Goal: Transaction & Acquisition: Obtain resource

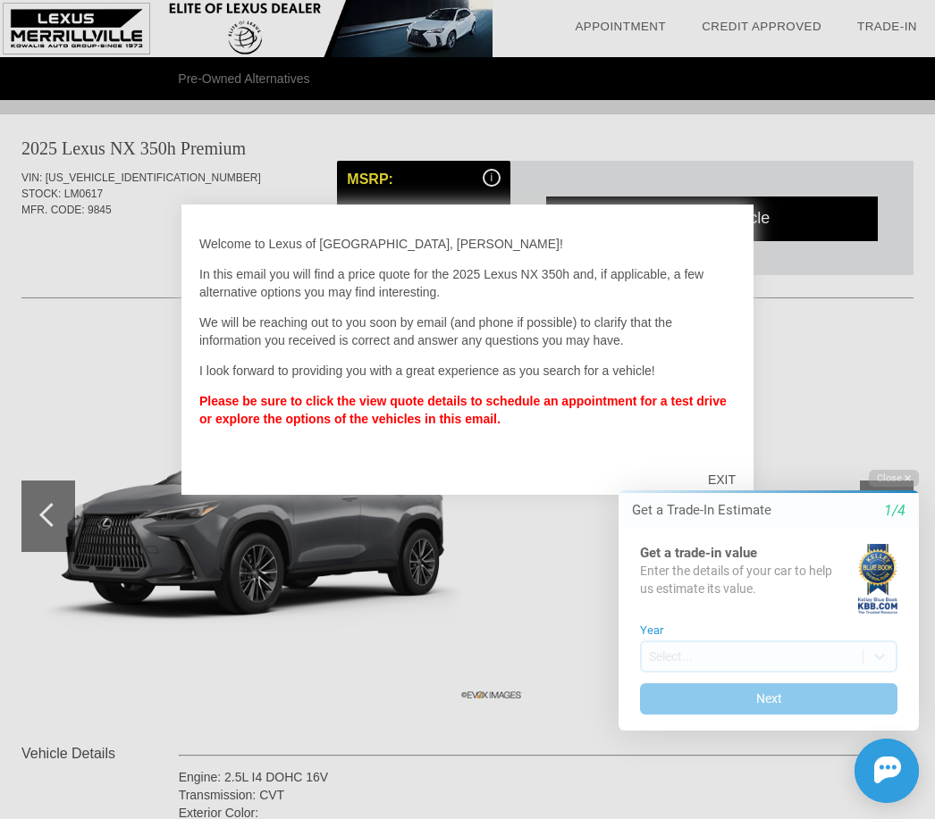
click at [727, 456] on html "Welcome! Get a Trade-In Estimate 1/4 Get a trade-in value Enter the details of …" at bounding box center [758, 456] width 354 height 0
click at [726, 476] on div "Close Get a Trade-In Estimate 1/4 Get a trade-in value Enter the details of you…" at bounding box center [758, 636] width 322 height 333
click at [727, 487] on div "Close Get a Trade-In Estimate 1/4 Get a trade-in value Enter the details of you…" at bounding box center [758, 636] width 322 height 333
click at [729, 482] on div "Close Get a Trade-In Estimate 1/4 Get a trade-in value Enter the details of you…" at bounding box center [758, 636] width 322 height 333
click at [716, 479] on div "Close Get a Trade-In Estimate 1/4 Get a trade-in value Enter the details of you…" at bounding box center [758, 636] width 322 height 333
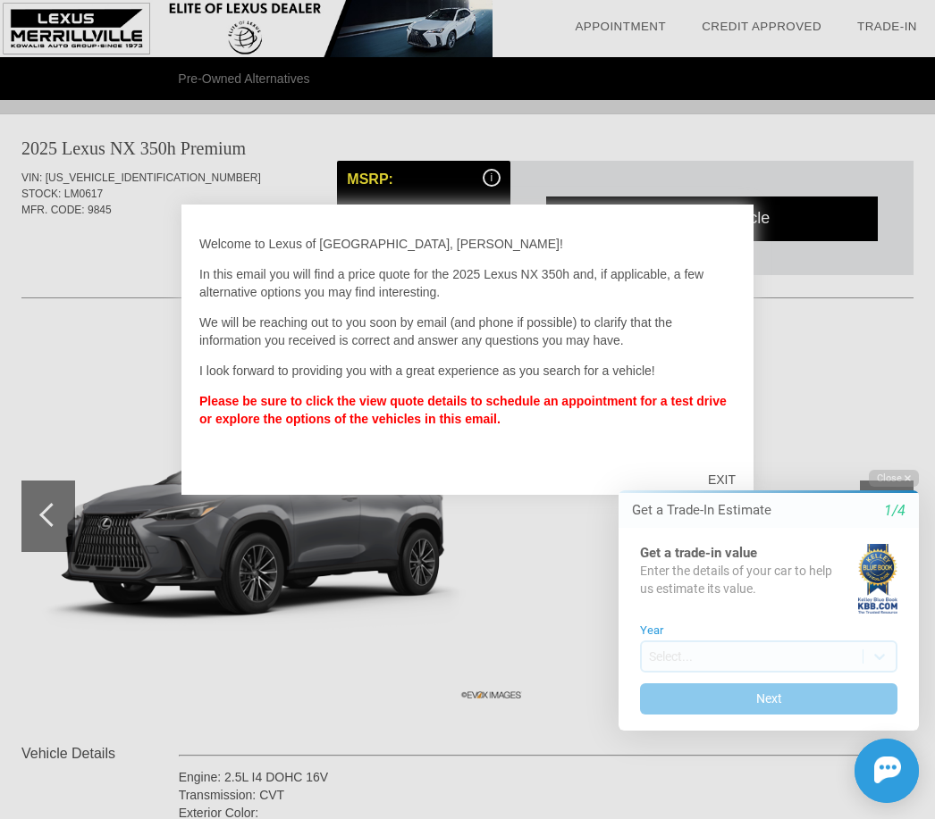
click at [728, 486] on div "Close Get a Trade-In Estimate 1/4 Get a trade-in value Enter the details of you…" at bounding box center [758, 636] width 322 height 333
click at [717, 484] on div "Close Get a Trade-In Estimate 1/4 Get a trade-in value Enter the details of you…" at bounding box center [758, 636] width 322 height 333
click at [717, 485] on div "Close Get a Trade-In Estimate 1/4 Get a trade-in value Enter the details of you…" at bounding box center [758, 636] width 322 height 333
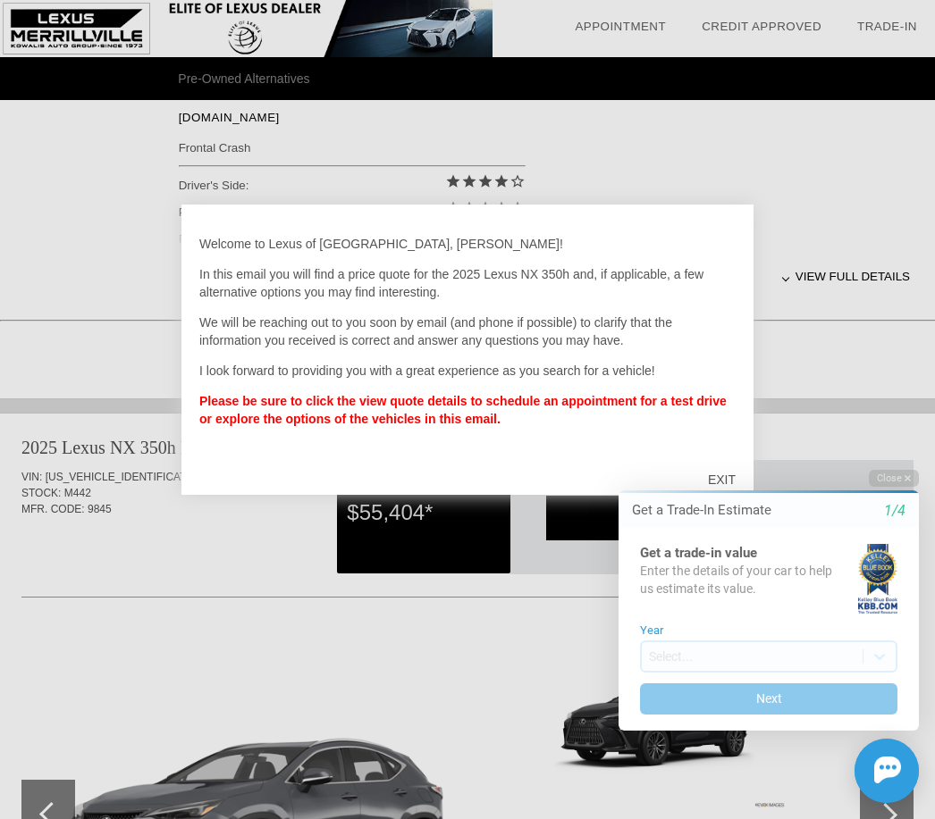
scroll to position [797, 0]
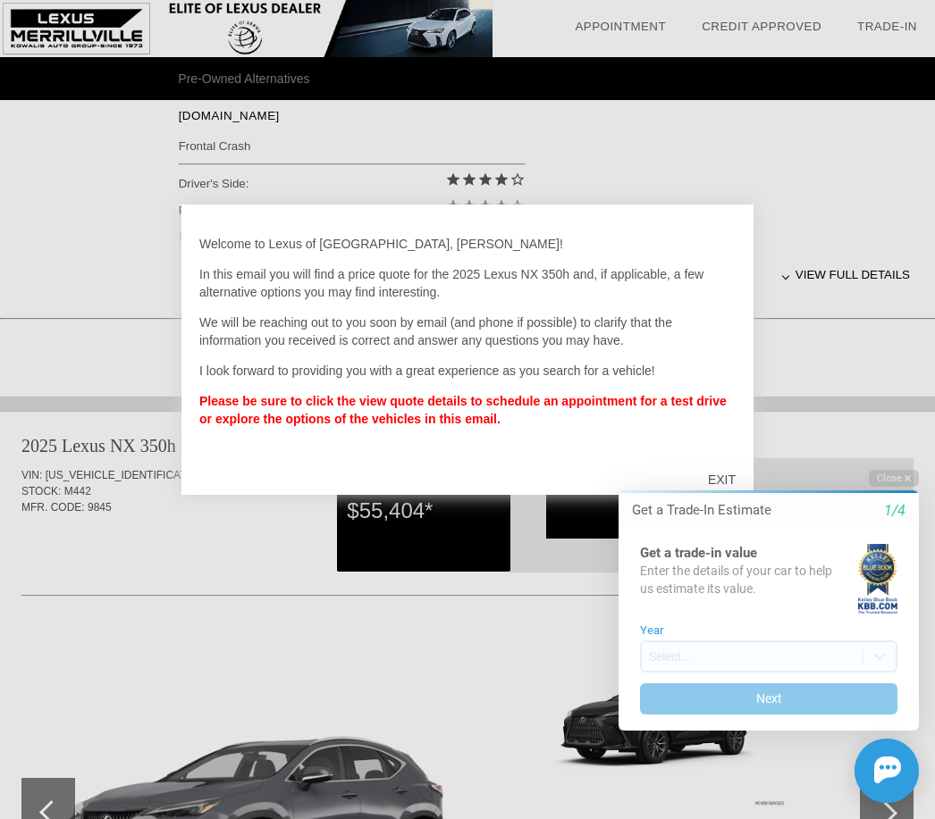
click at [719, 502] on div "EXIT" at bounding box center [721, 480] width 63 height 54
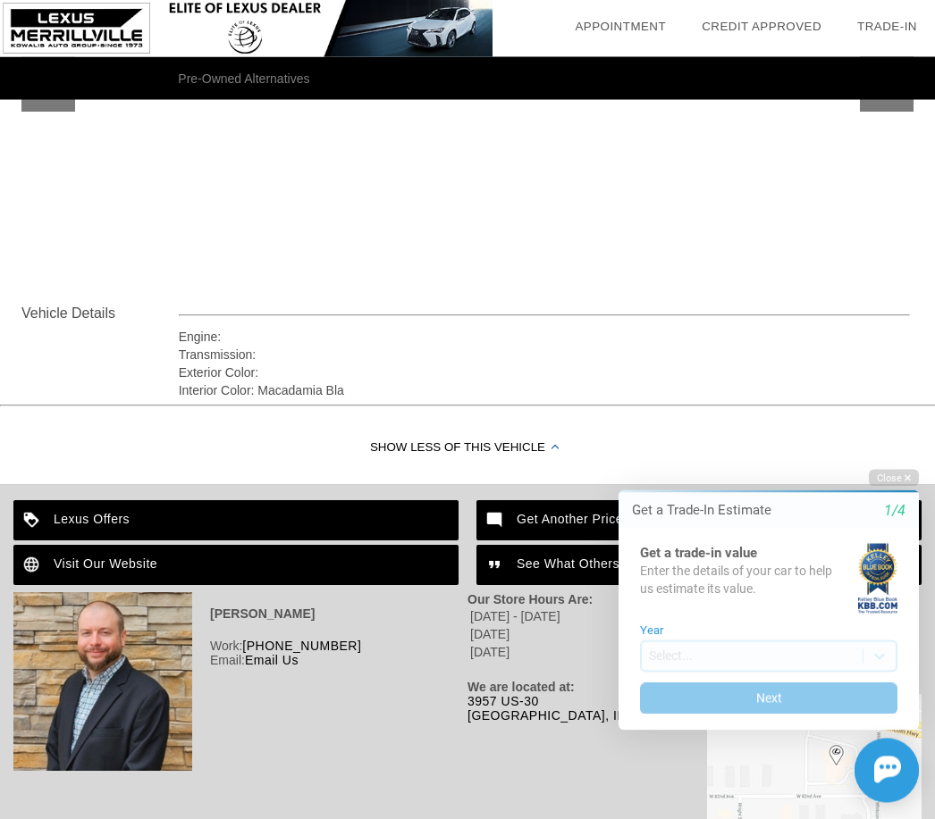
scroll to position [2300, 0]
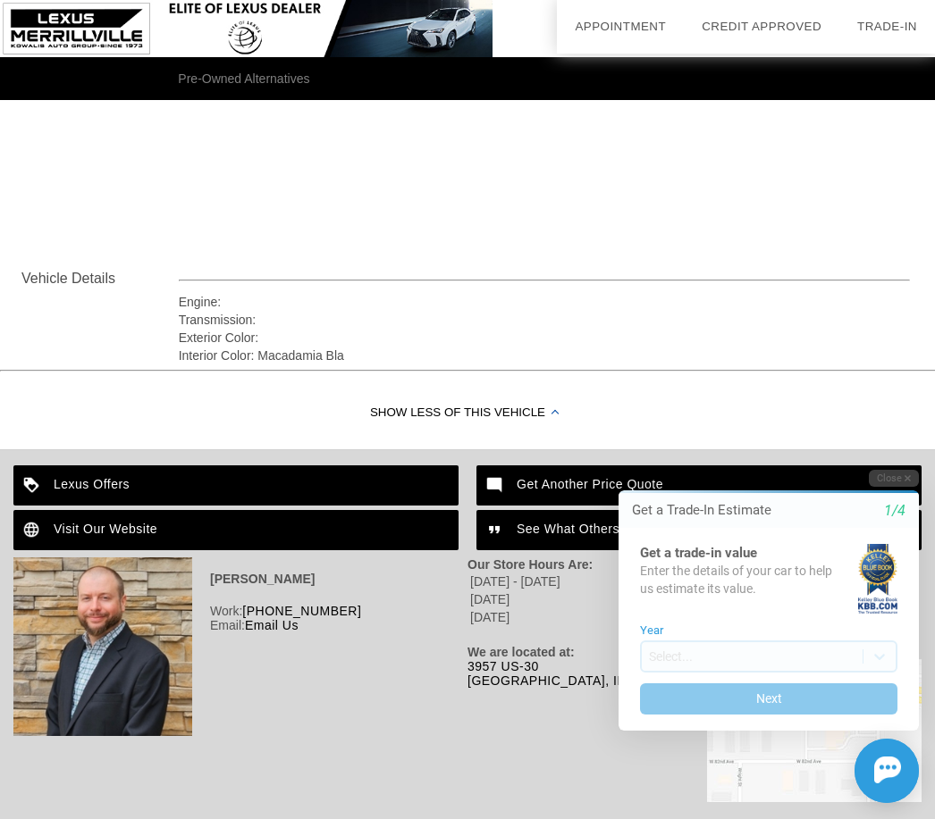
click at [824, 456] on html "Welcome! Get a Trade-In Estimate 1/4 Get a trade-in value Enter the details of …" at bounding box center [758, 456] width 354 height 0
click at [903, 482] on button "Close" at bounding box center [893, 478] width 50 height 17
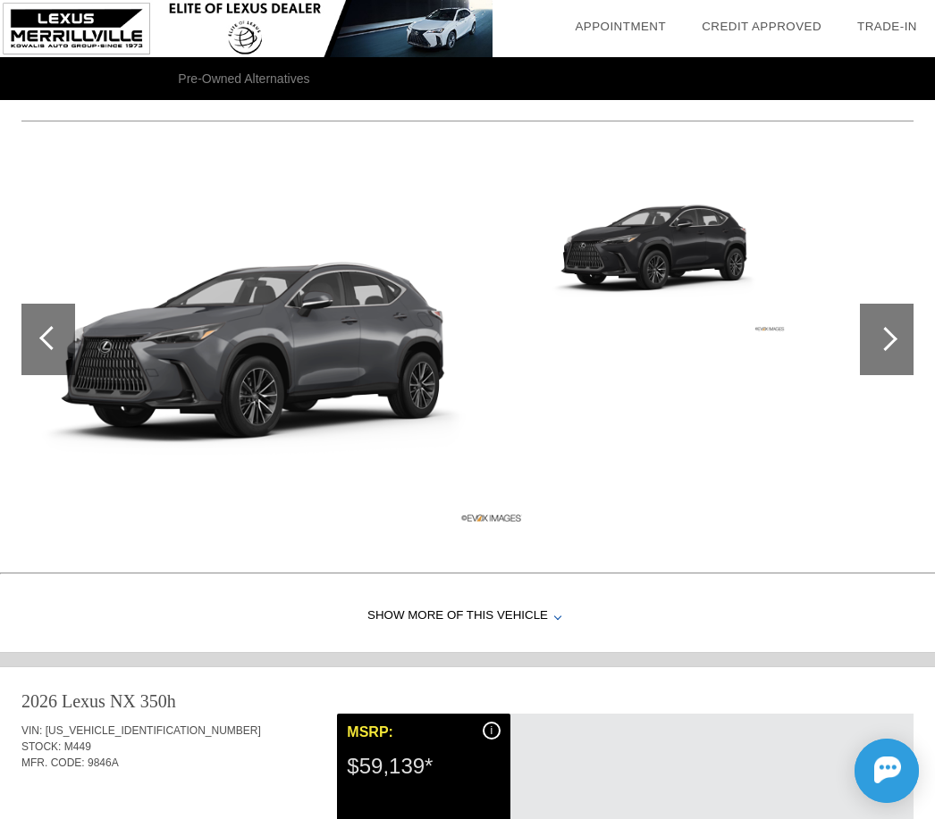
scroll to position [1283, 0]
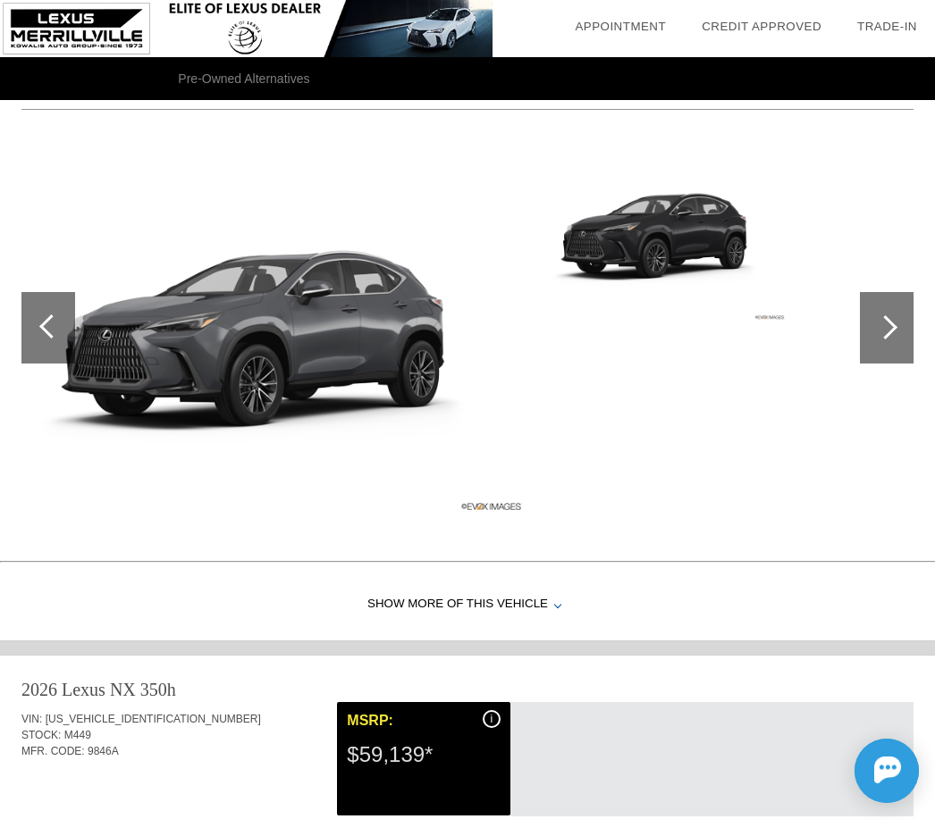
click at [555, 612] on div "Show More of this Vehicle" at bounding box center [467, 604] width 935 height 71
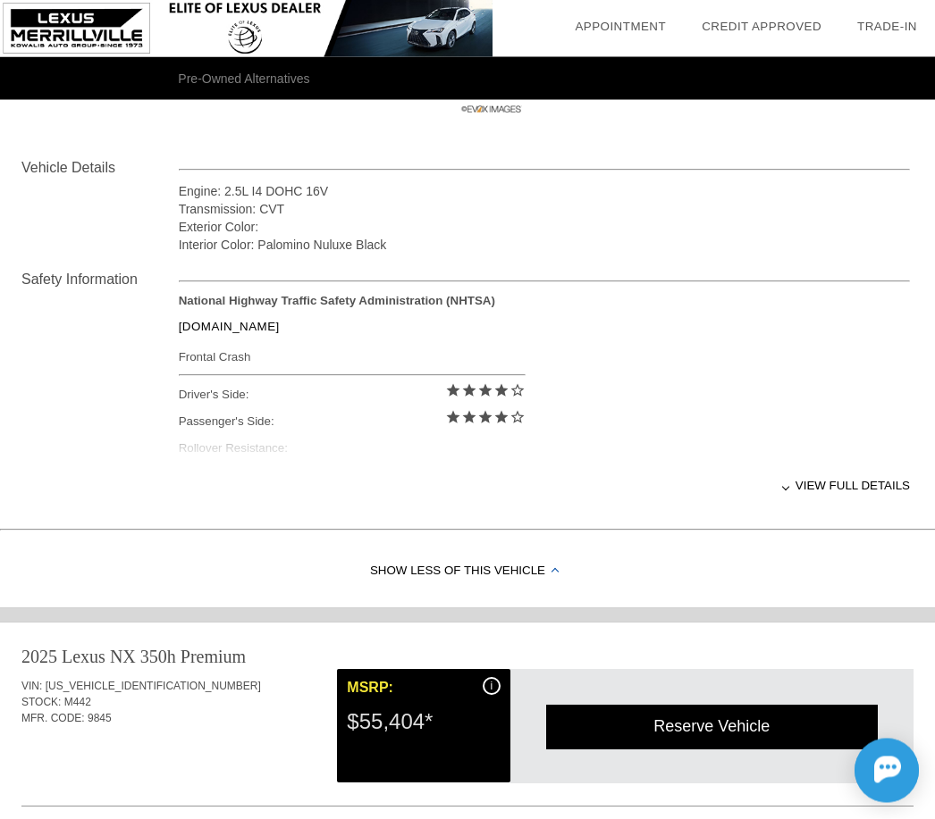
scroll to position [583, 0]
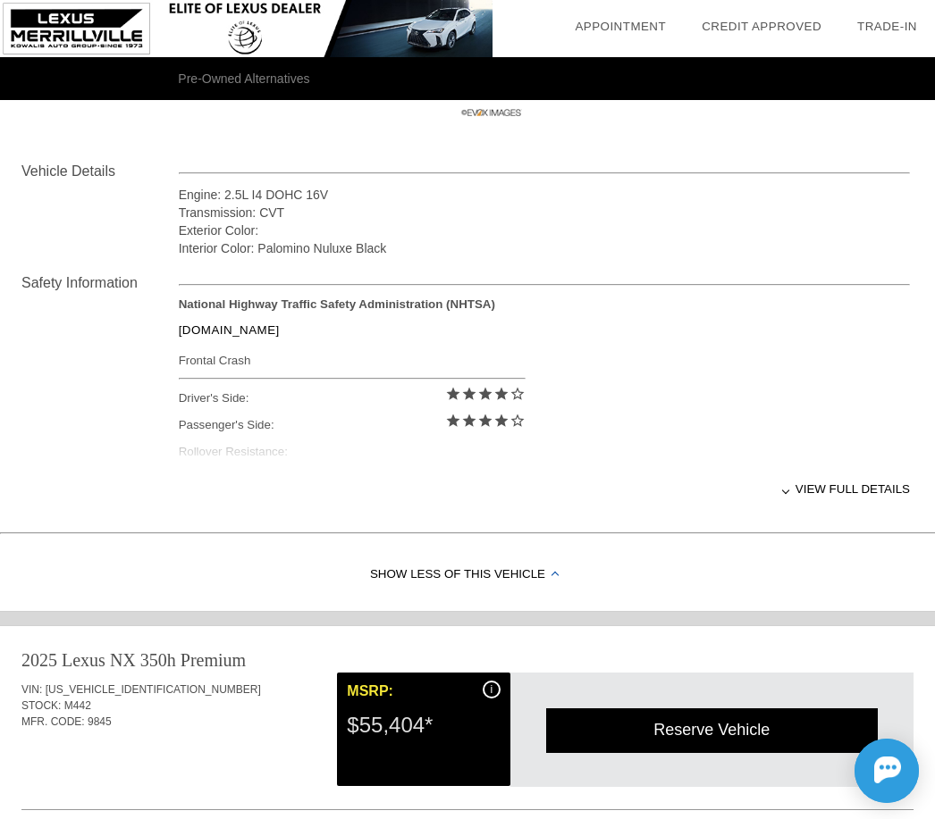
click at [823, 500] on div "View full details" at bounding box center [544, 489] width 731 height 44
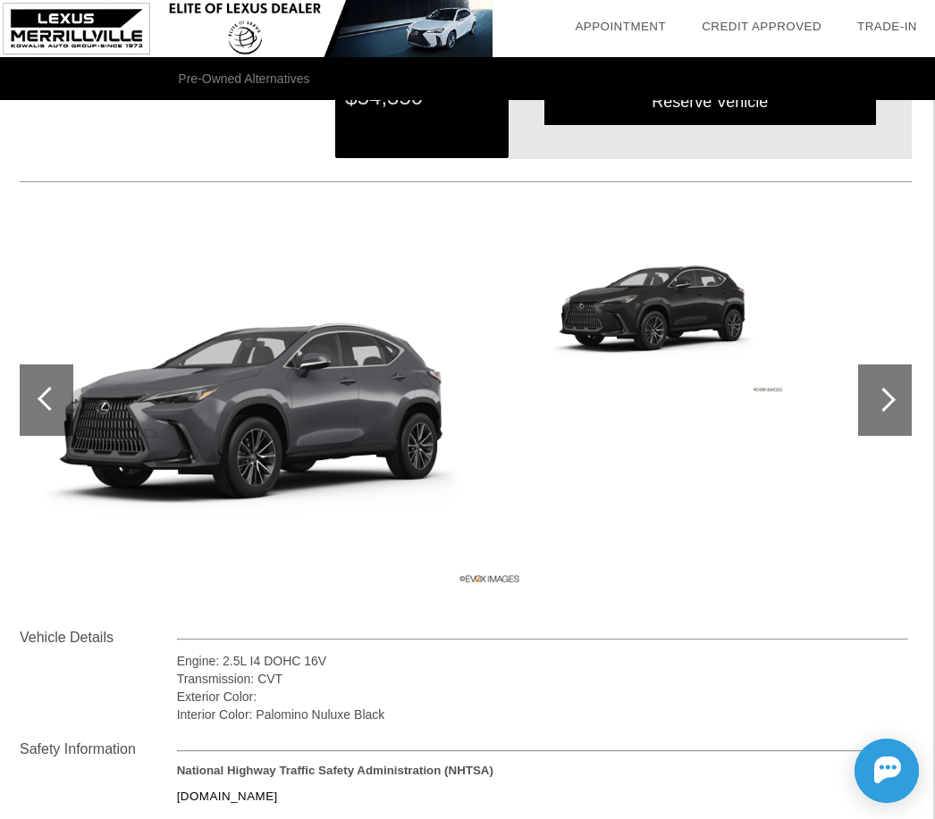
scroll to position [100, 2]
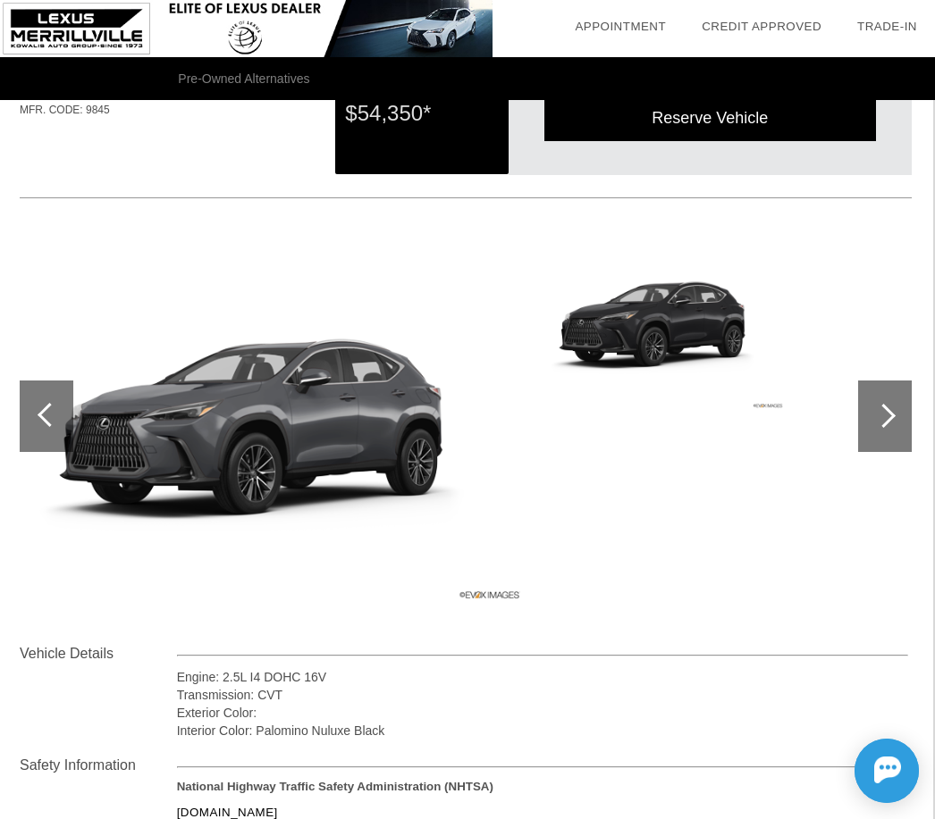
click at [889, 423] on div at bounding box center [885, 416] width 54 height 71
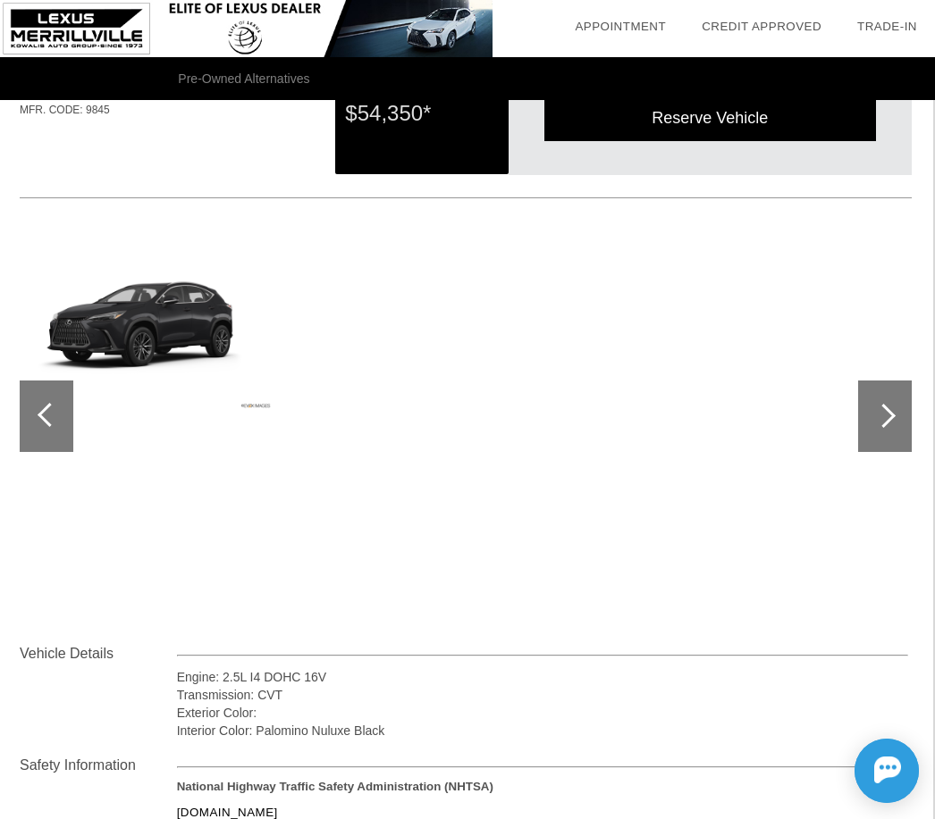
click at [880, 427] on div at bounding box center [885, 416] width 54 height 71
click at [881, 429] on div at bounding box center [885, 416] width 54 height 71
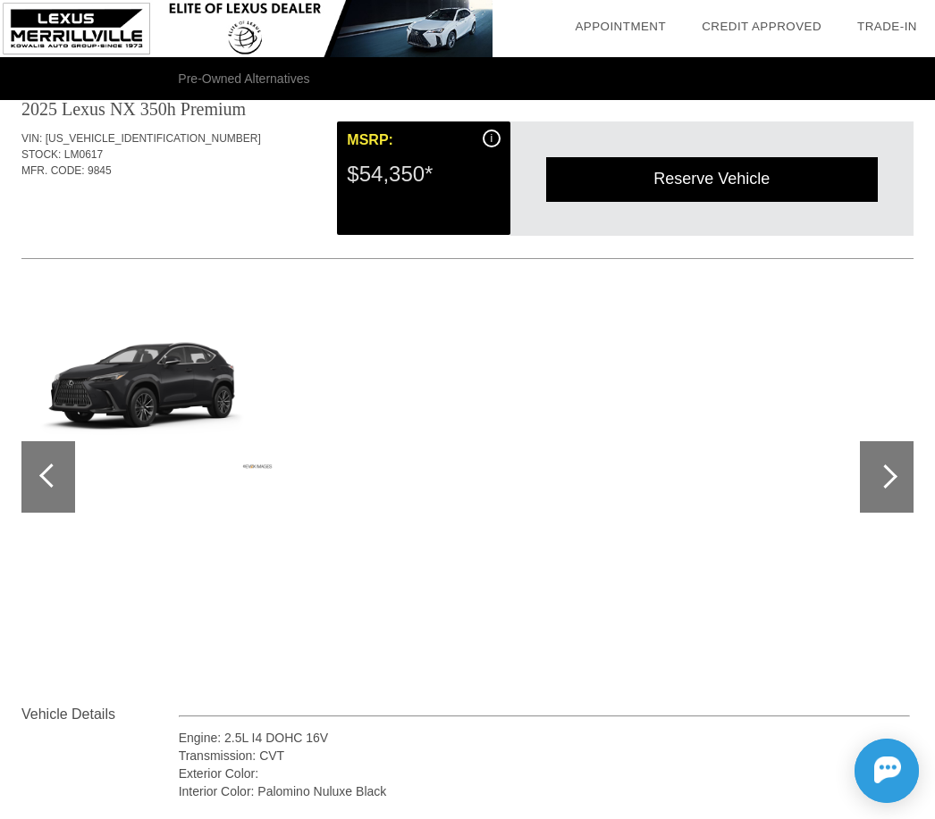
scroll to position [39, 0]
